Goal: Information Seeking & Learning: Learn about a topic

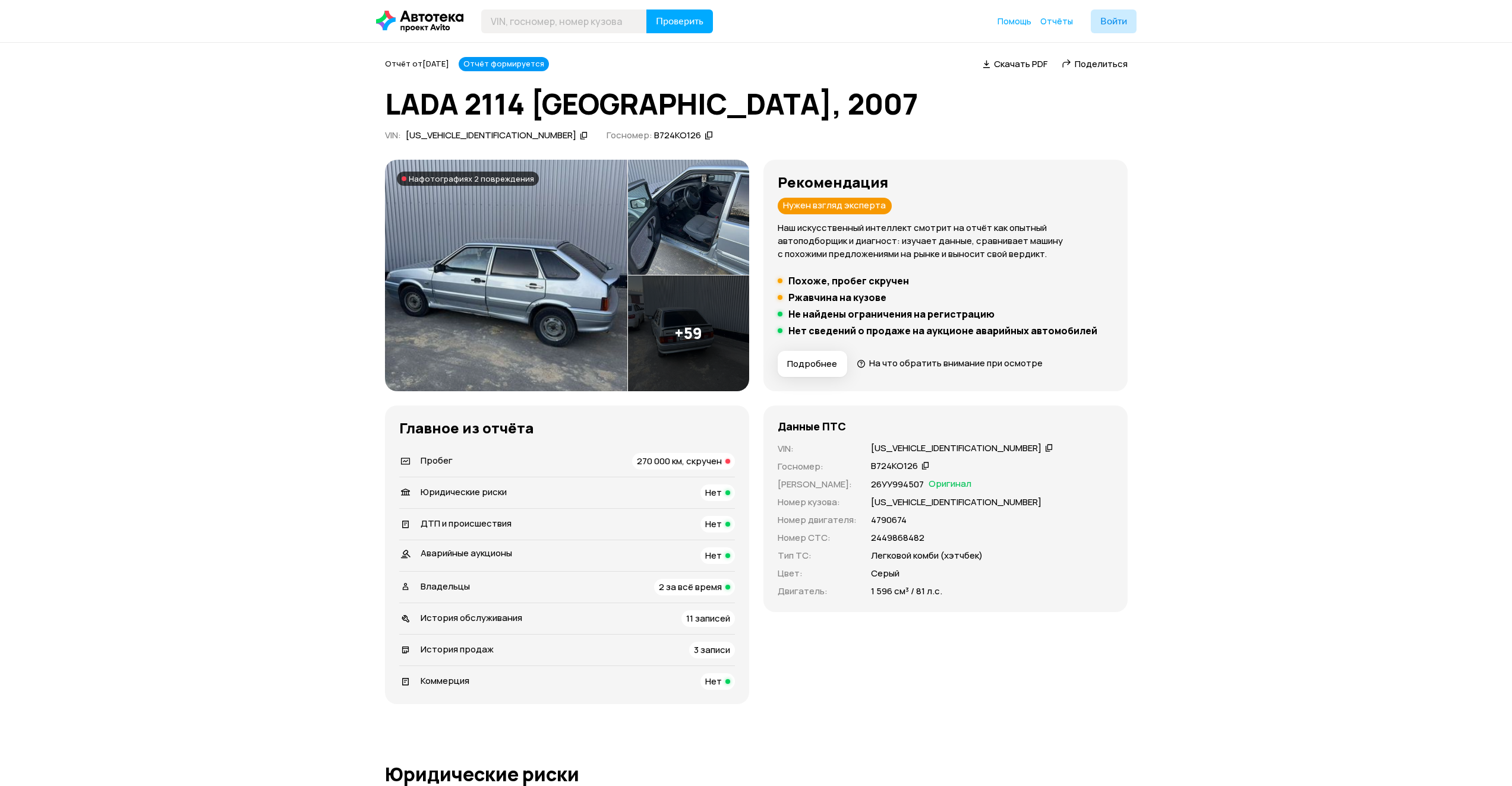
click at [580, 290] on img at bounding box center [506, 276] width 243 height 232
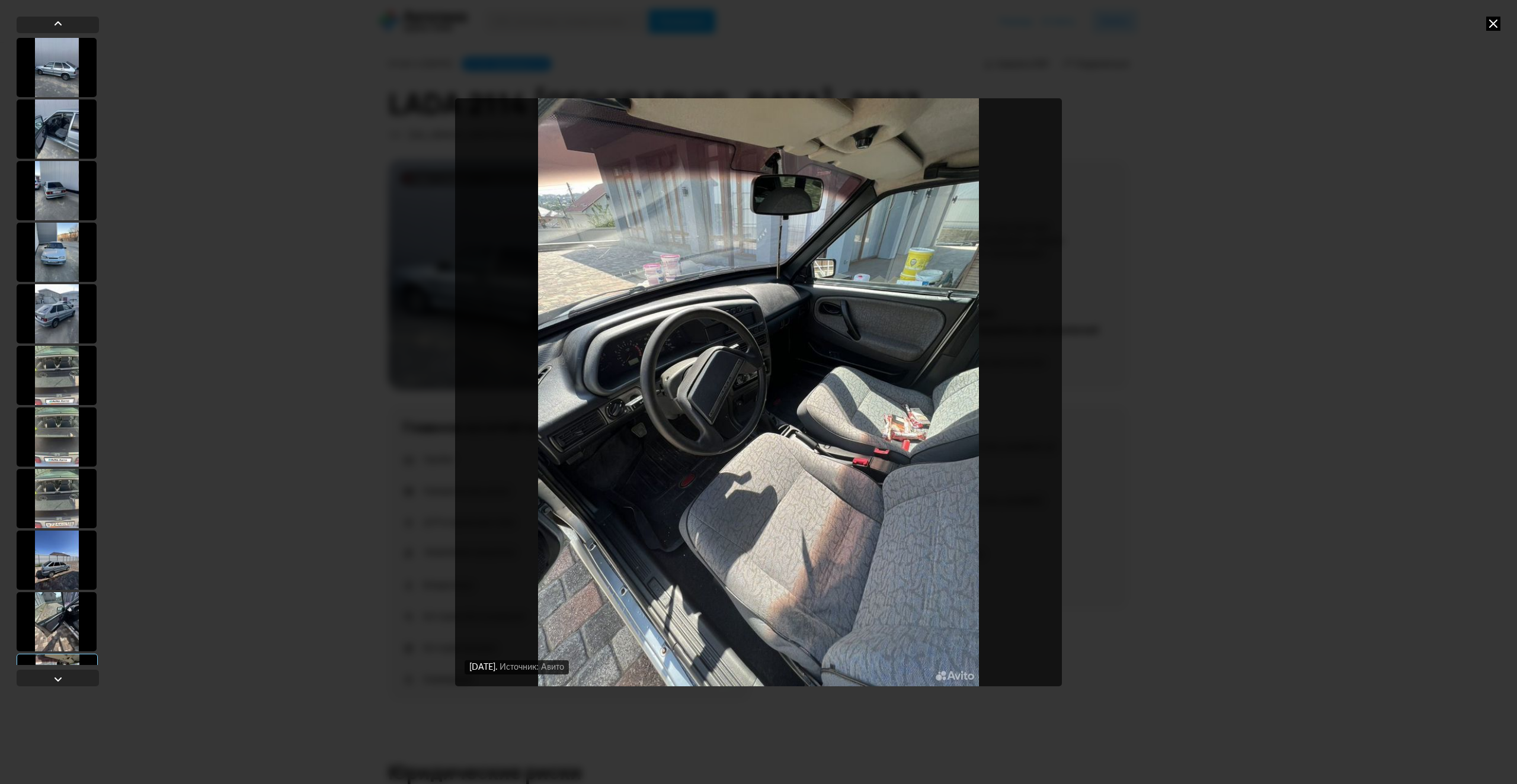
click at [310, 289] on div "[DATE] Источник: [PERSON_NAME]: ржавчина, царапина (либо скол) [DATE] Источник:…" at bounding box center [758, 392] width 1517 height 784
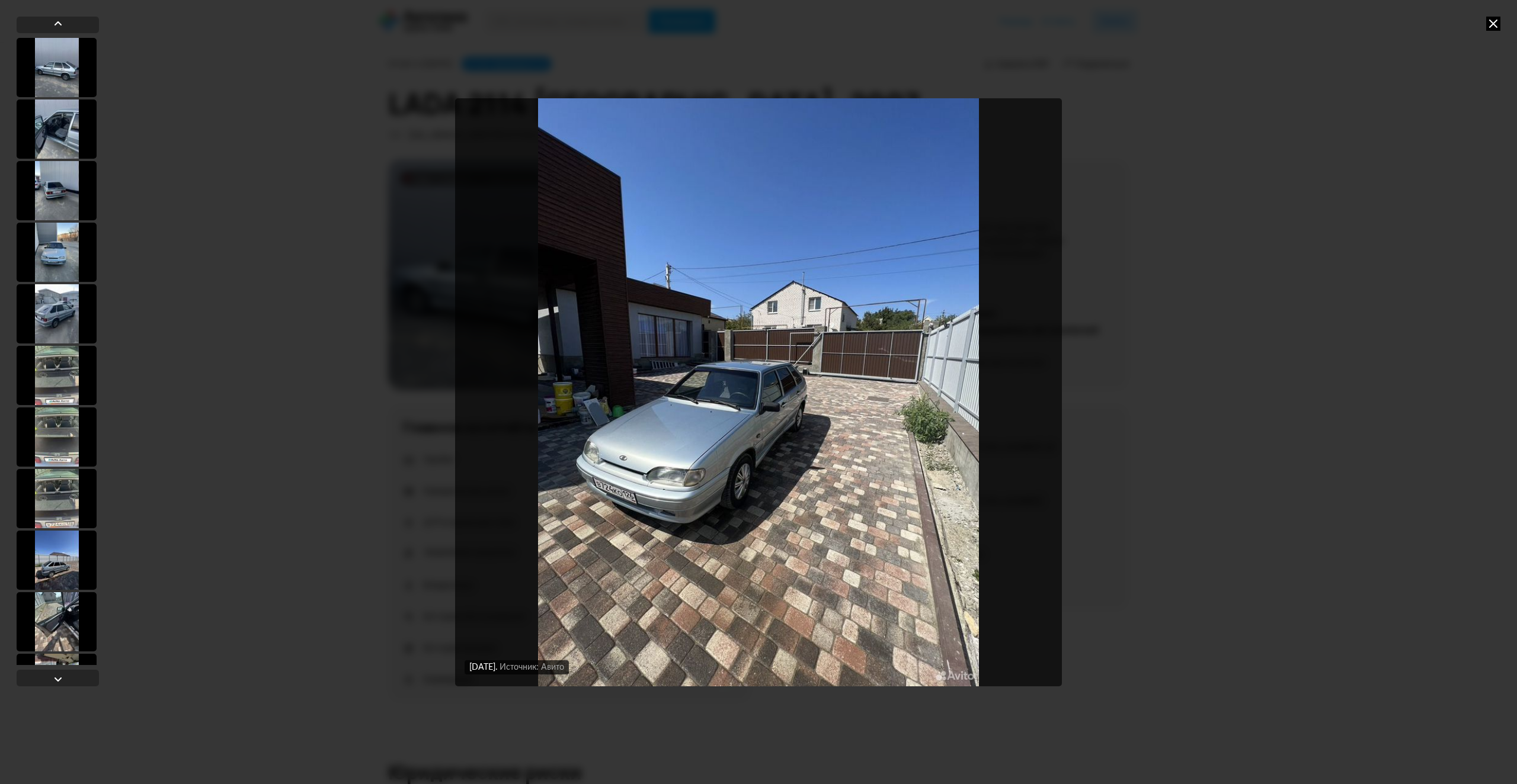
click at [263, 298] on div "[DATE] Источник: [PERSON_NAME]: ржавчина, царапина (либо скол) [DATE] Источник:…" at bounding box center [758, 392] width 1517 height 784
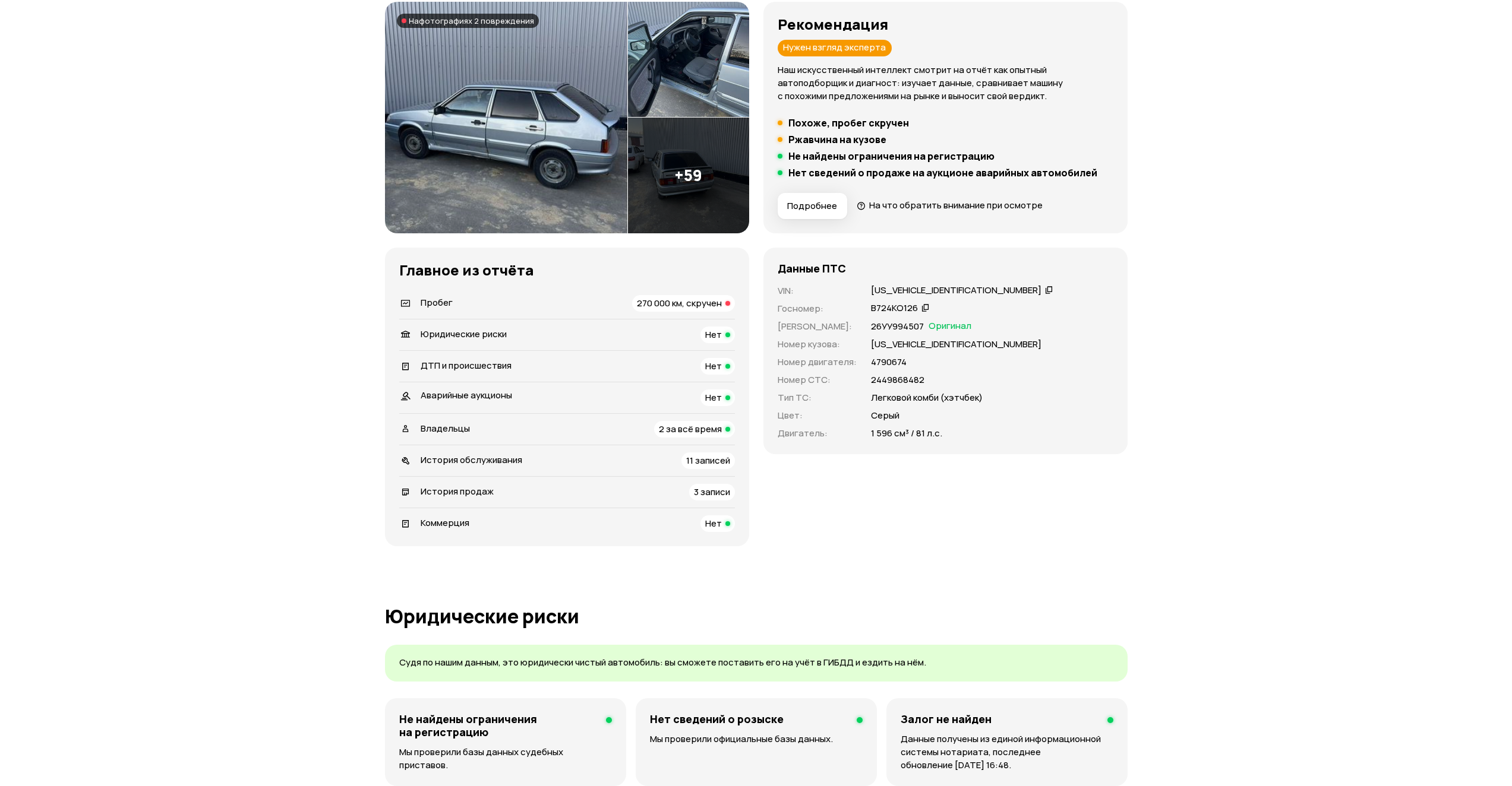
scroll to position [178, 0]
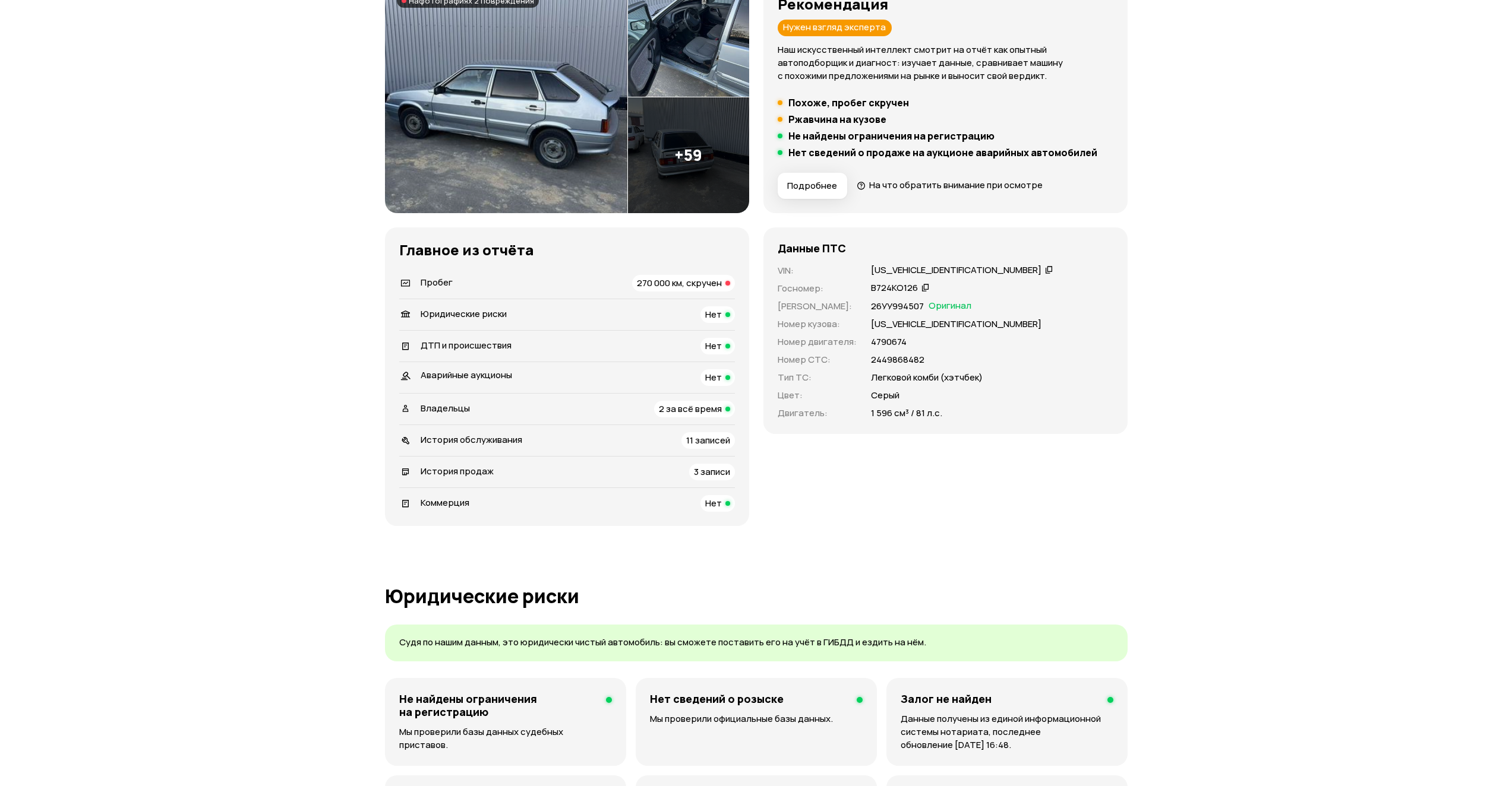
click at [696, 473] on span "3 записи" at bounding box center [711, 472] width 36 height 13
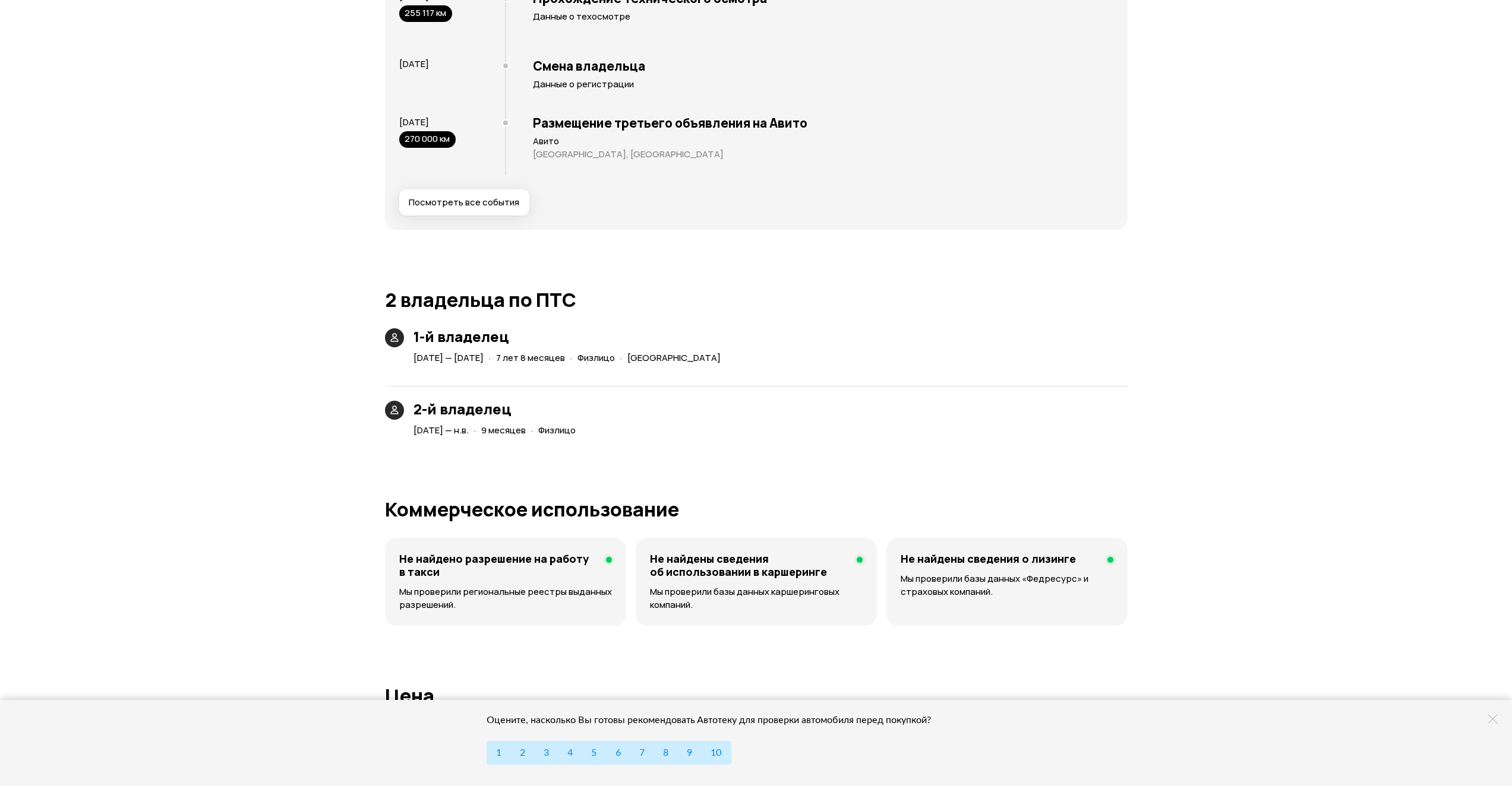
scroll to position [2276, 0]
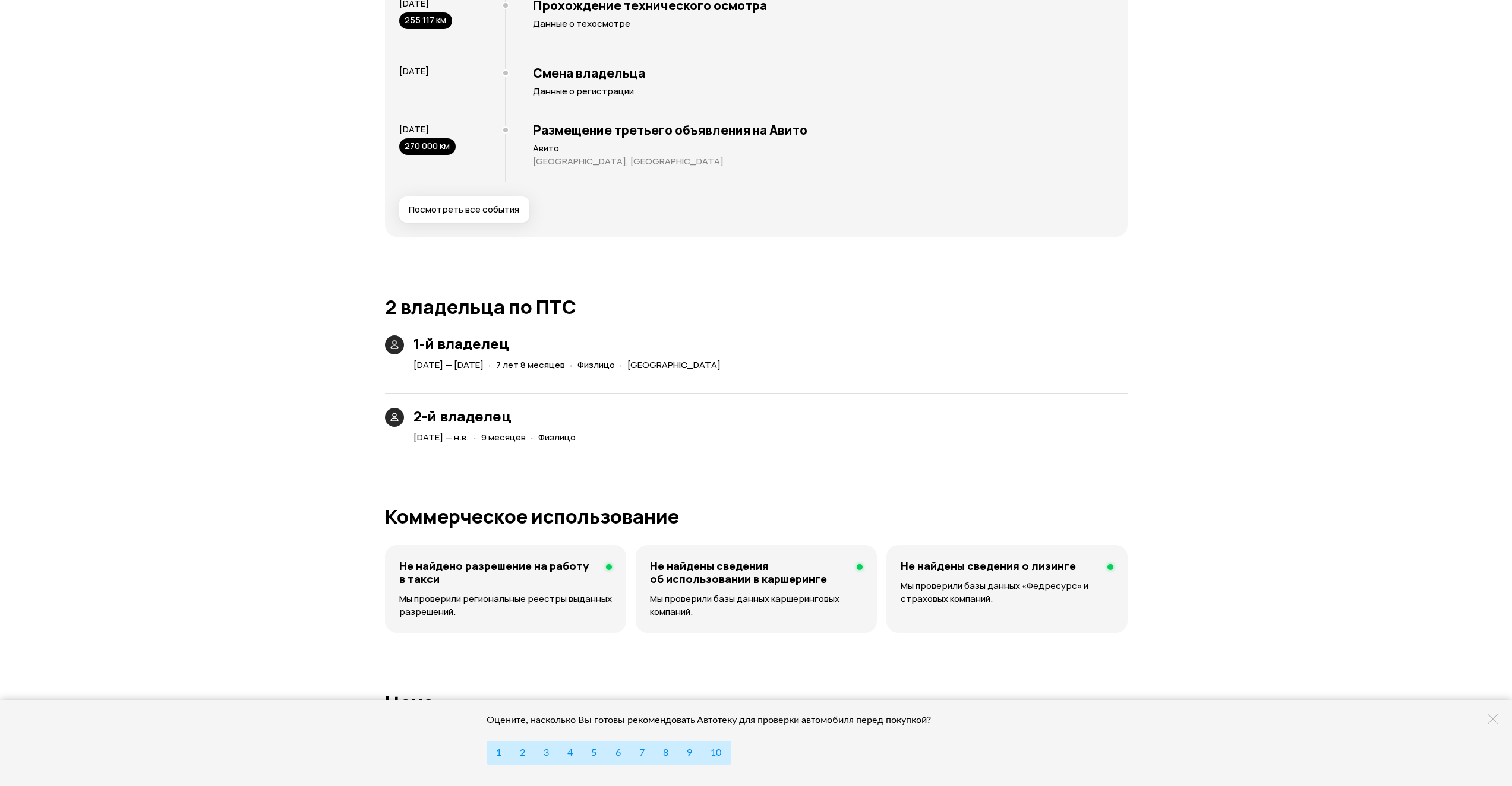
click at [484, 364] on span "[DATE] — [DATE]" at bounding box center [449, 364] width 70 height 13
click at [458, 347] on h3 "1-й владелец" at bounding box center [570, 344] width 312 height 17
click at [389, 341] on icon at bounding box center [394, 345] width 12 height 12
click at [314, 364] on div "Отчёт от [DATE] Отчёт формируется   Скачать PDF   Поделиться LADA 2114 SAMARA, …" at bounding box center [756, 89] width 1512 height 4647
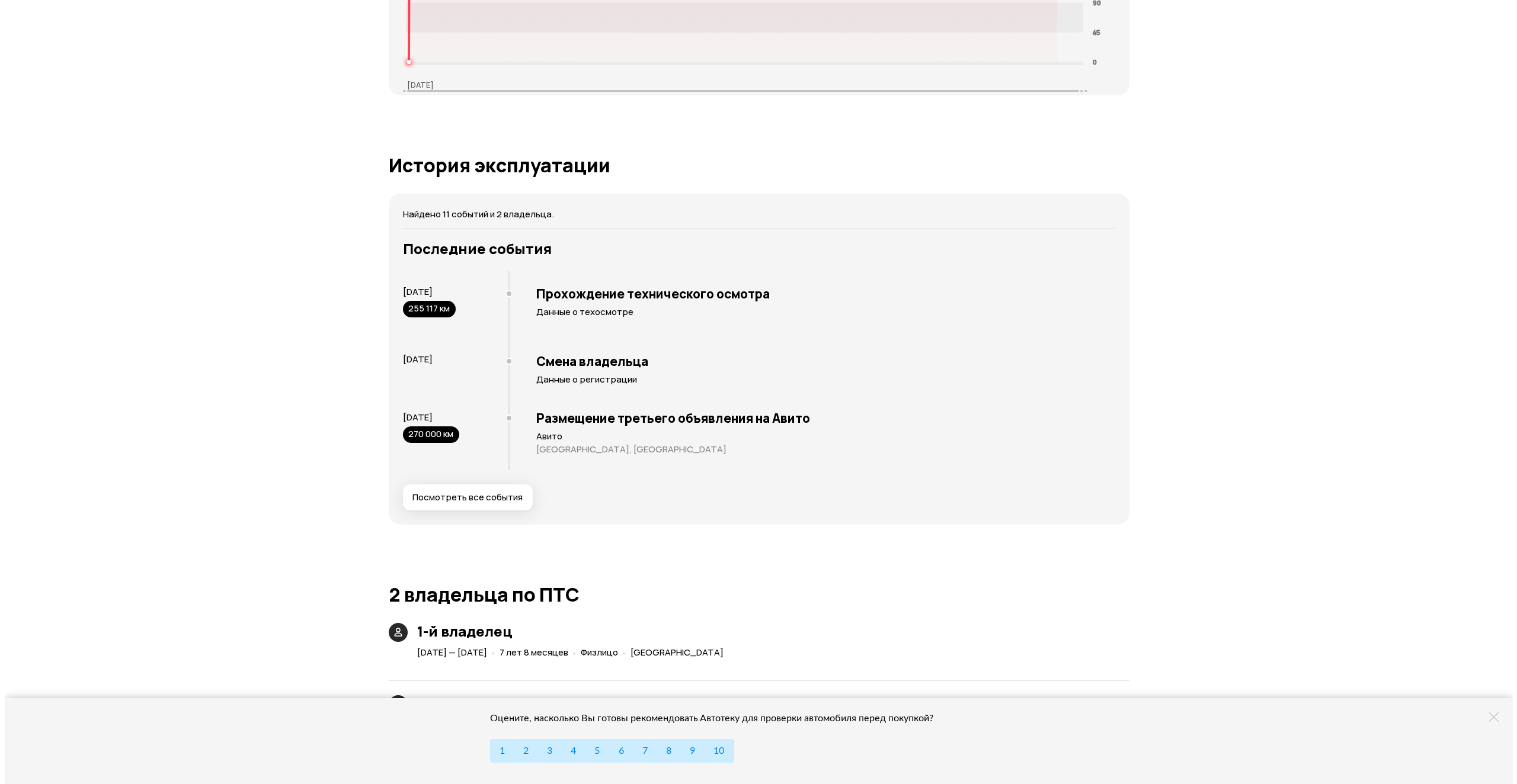
scroll to position [1975, 0]
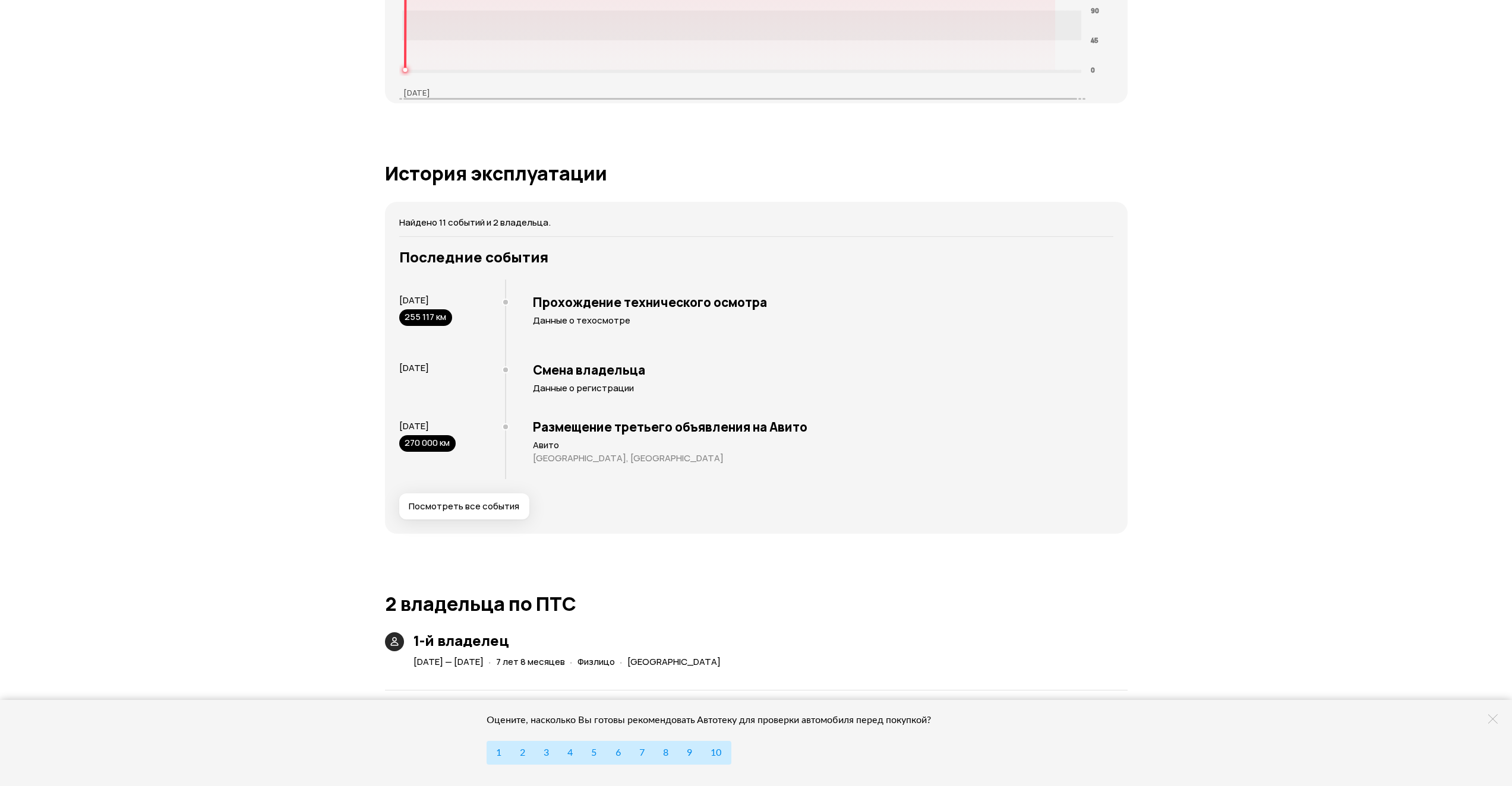
click at [487, 508] on span "Посмотреть все события" at bounding box center [464, 507] width 111 height 12
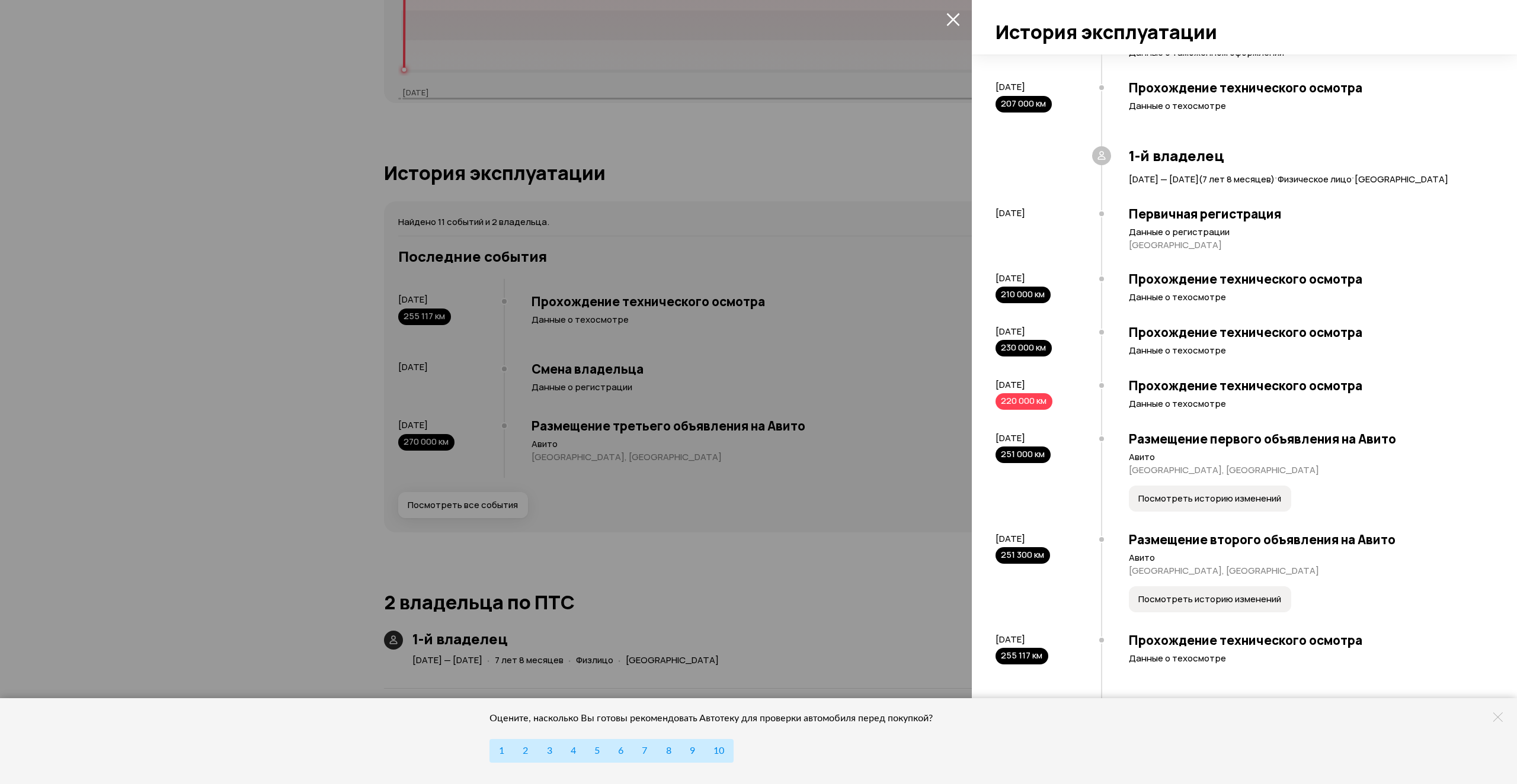
scroll to position [70, 0]
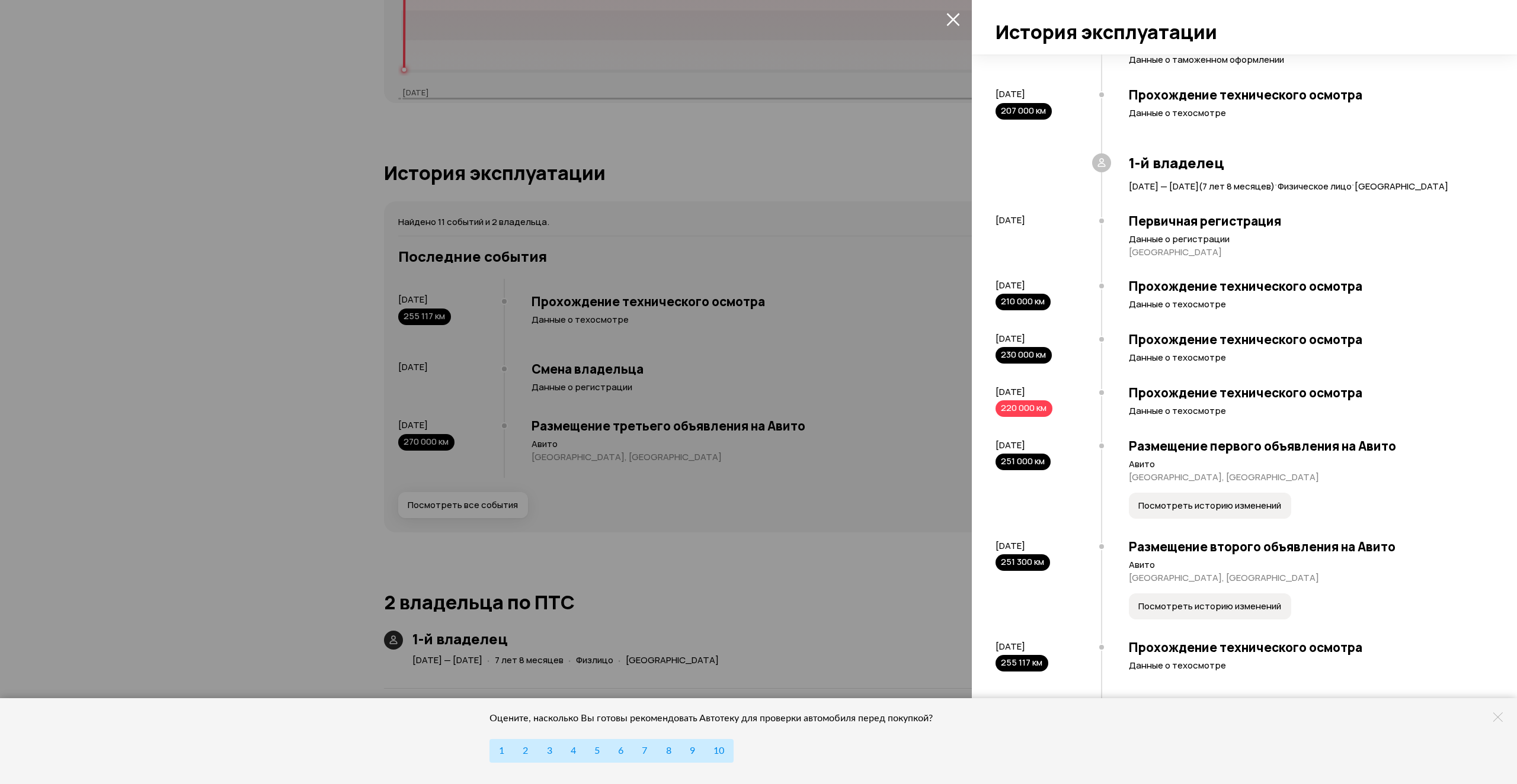
click at [1188, 310] on p "Данные о техосмотре" at bounding box center [1305, 304] width 353 height 12
click at [1218, 310] on p "Данные о техосмотре" at bounding box center [1305, 304] width 353 height 12
drag, startPoint x: 1164, startPoint y: 323, endPoint x: 1153, endPoint y: 323, distance: 11.0
click at [1154, 310] on p "Данные о техосмотре" at bounding box center [1305, 304] width 353 height 12
click at [1127, 323] on div "Прохождение технического осмотра Данные о техосмотре" at bounding box center [1291, 296] width 380 height 53
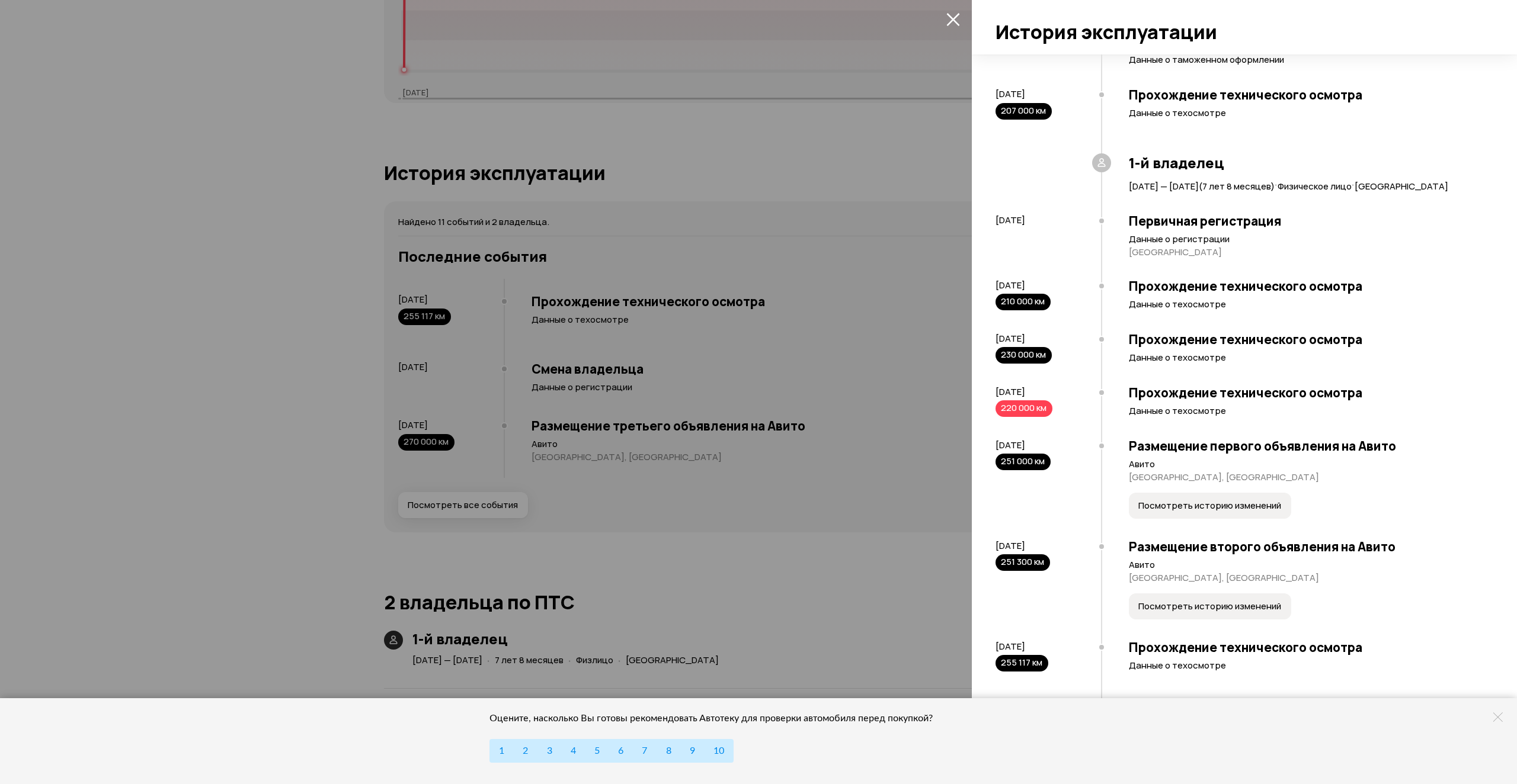
click at [1258, 323] on div "Прохождение технического осмотра Данные о техосмотре" at bounding box center [1291, 296] width 380 height 53
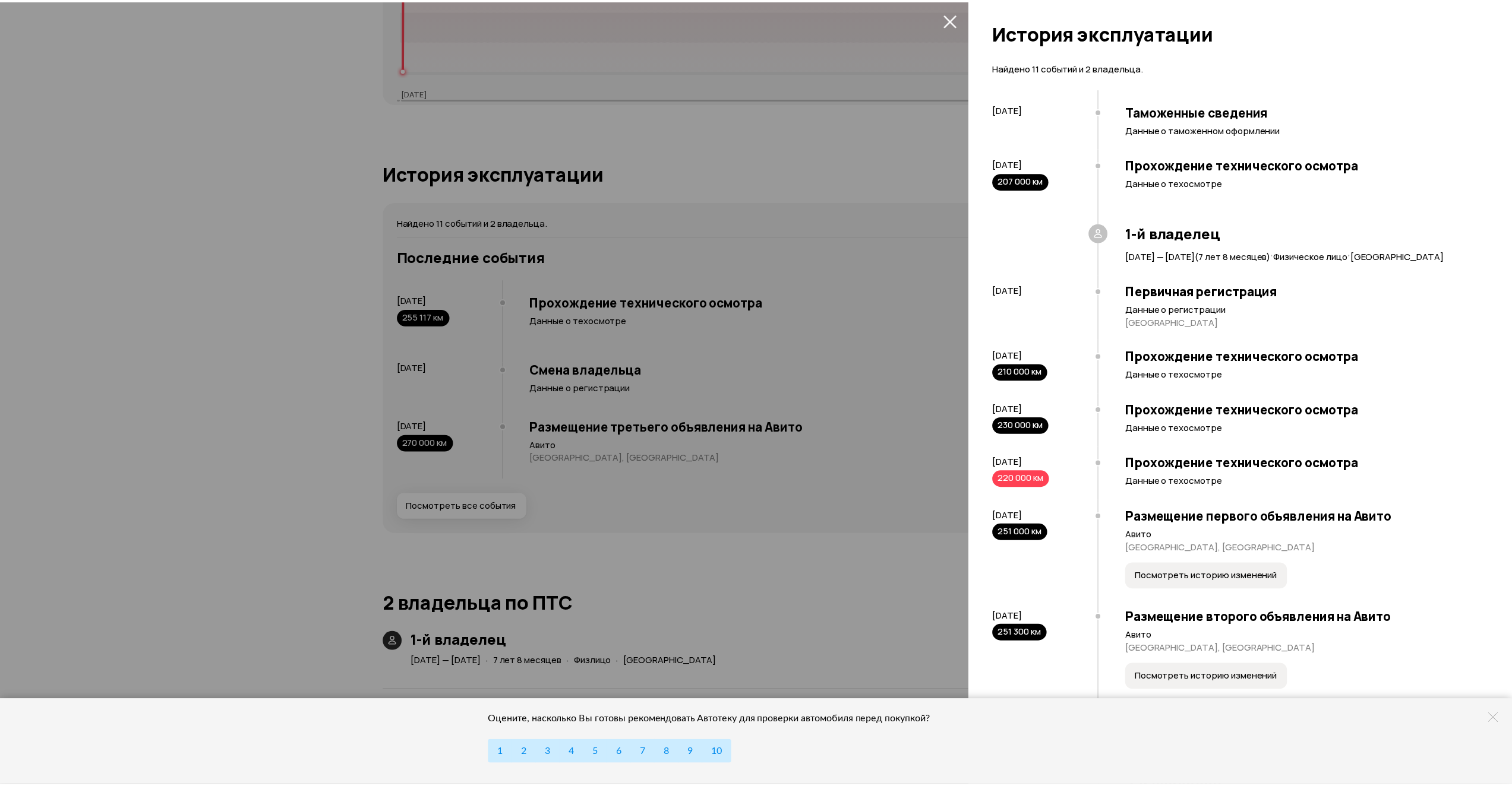
scroll to position [0, 0]
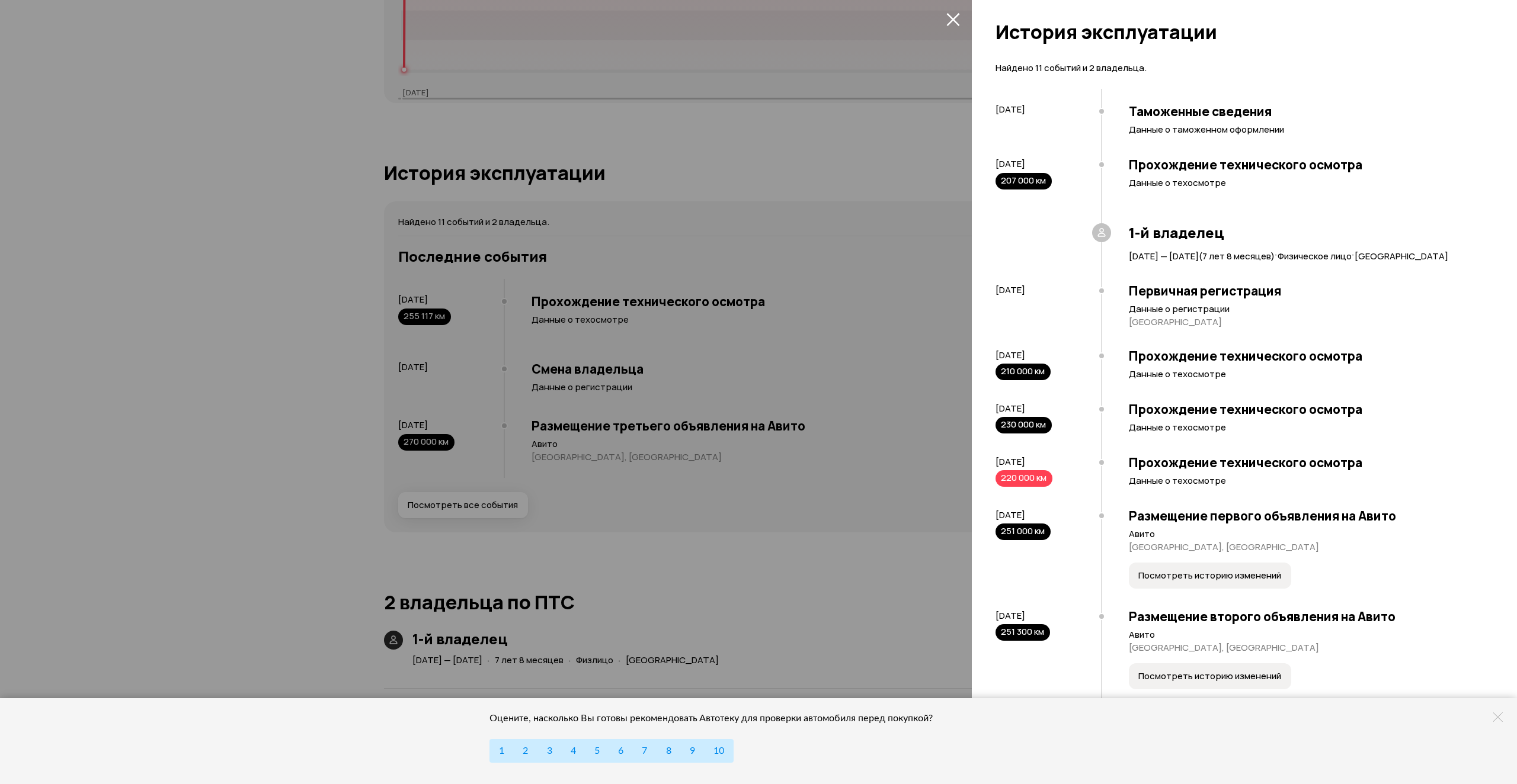
click at [925, 119] on div at bounding box center [758, 392] width 1517 height 784
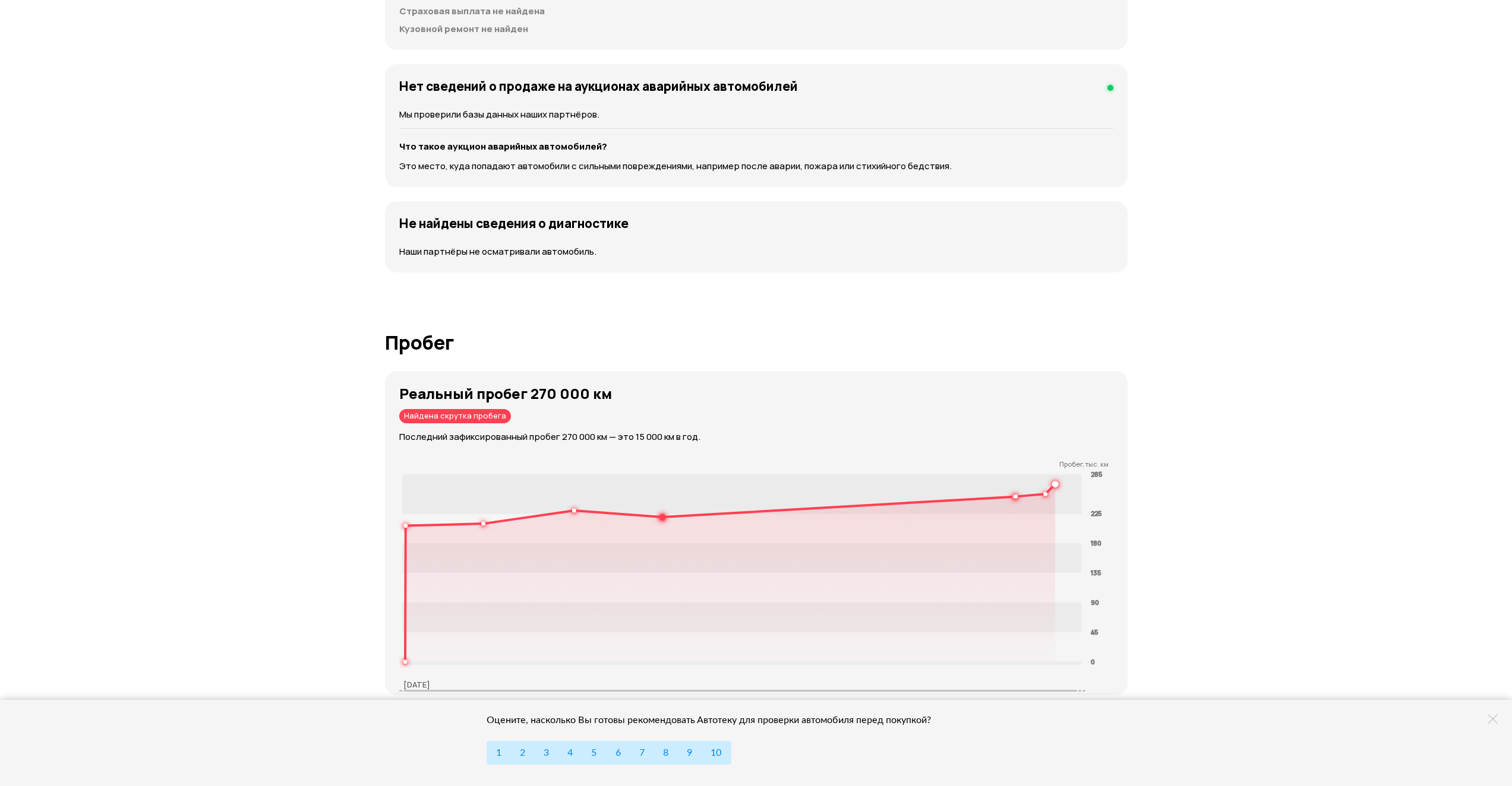
scroll to position [1148, 0]
